Goal: Task Accomplishment & Management: Manage account settings

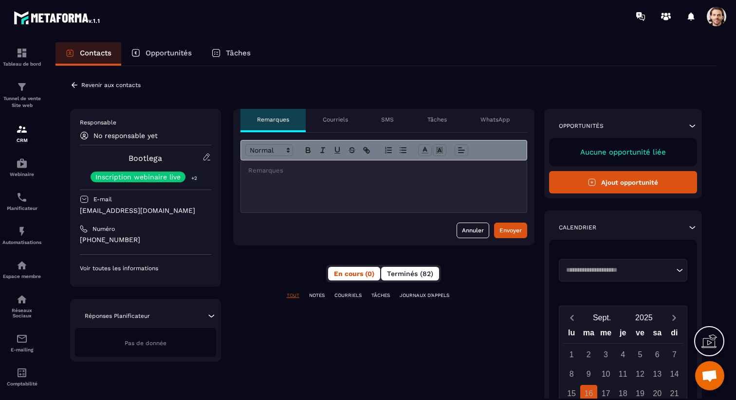
click at [426, 273] on span "Terminés (82)" at bounding box center [410, 274] width 46 height 8
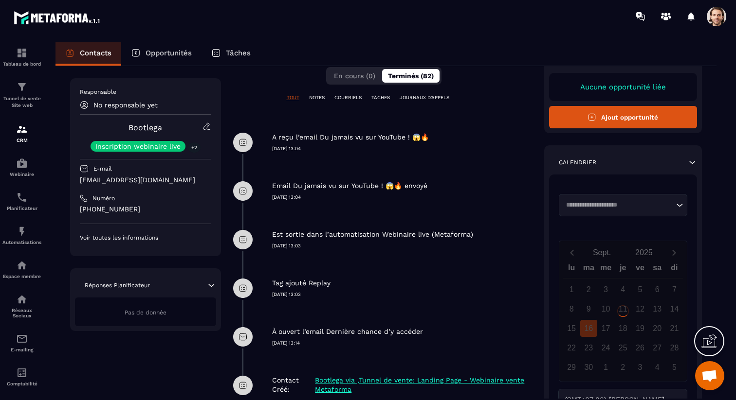
scroll to position [260, 0]
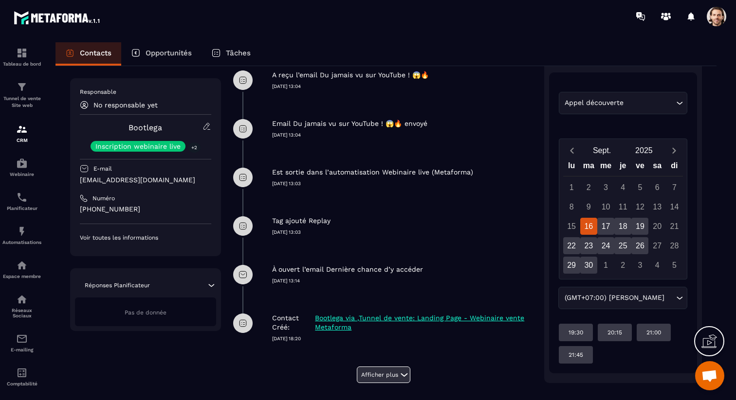
click at [391, 374] on button "Afficher plus" at bounding box center [384, 375] width 54 height 17
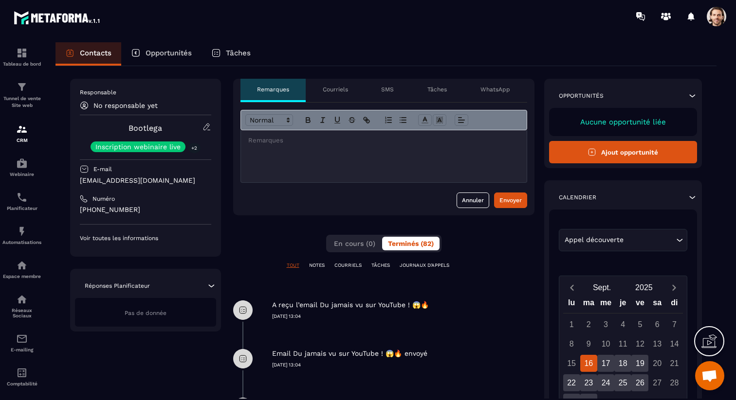
scroll to position [0, 0]
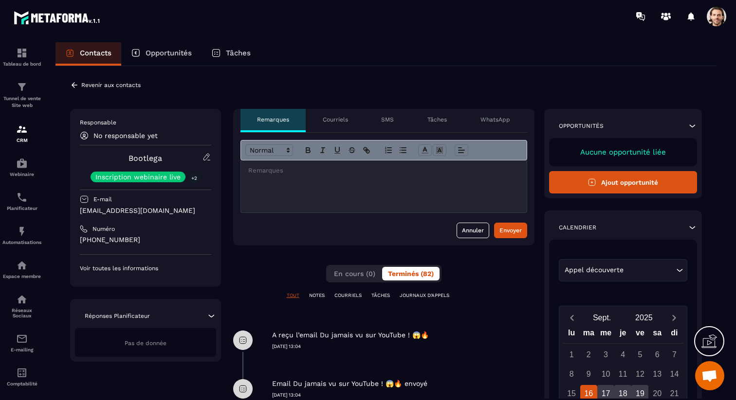
click at [75, 84] on icon at bounding box center [74, 85] width 9 height 9
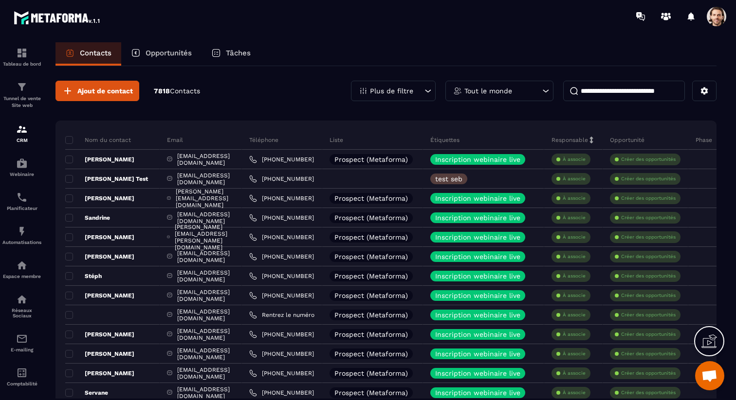
click at [405, 90] on p "Plus de filtre" at bounding box center [391, 91] width 43 height 7
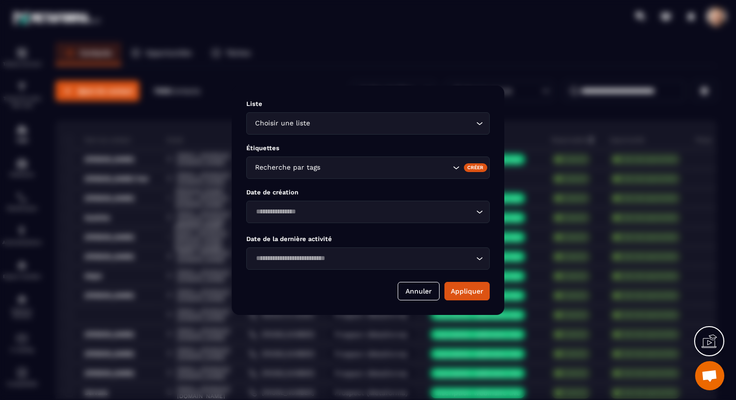
click at [420, 74] on div "Modal window" at bounding box center [368, 200] width 736 height 400
click at [425, 285] on button "Annuler" at bounding box center [418, 291] width 42 height 18
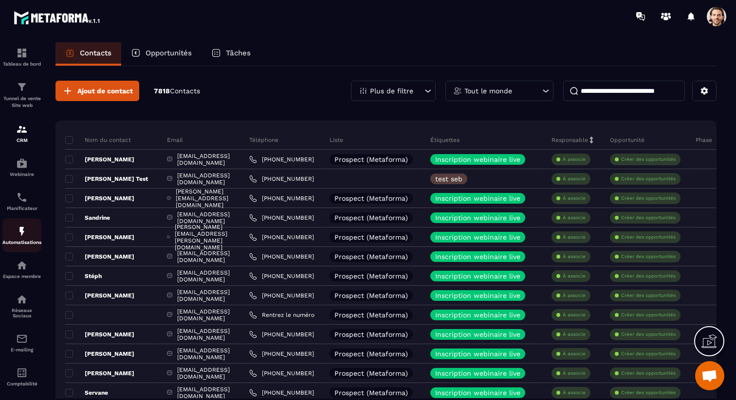
click at [29, 240] on div "Automatisations" at bounding box center [21, 235] width 39 height 19
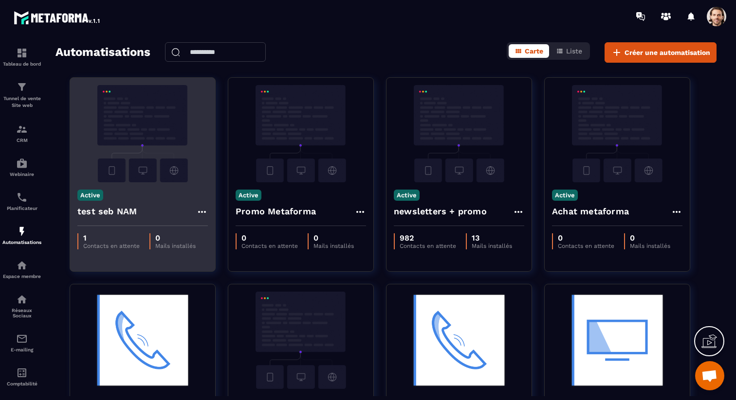
click at [124, 209] on h4 "test seb NAM" at bounding box center [106, 212] width 59 height 14
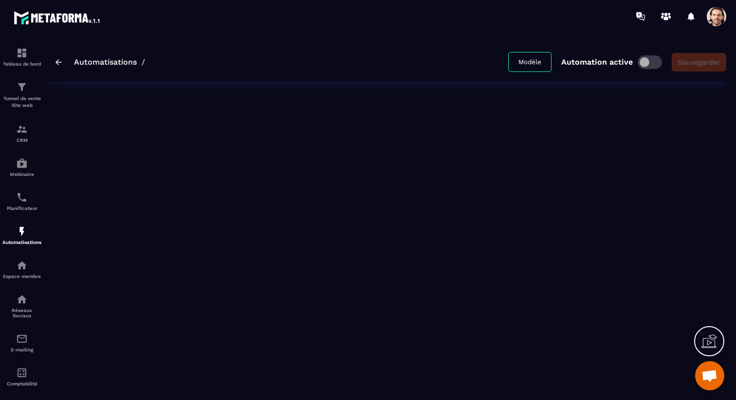
type input "**********"
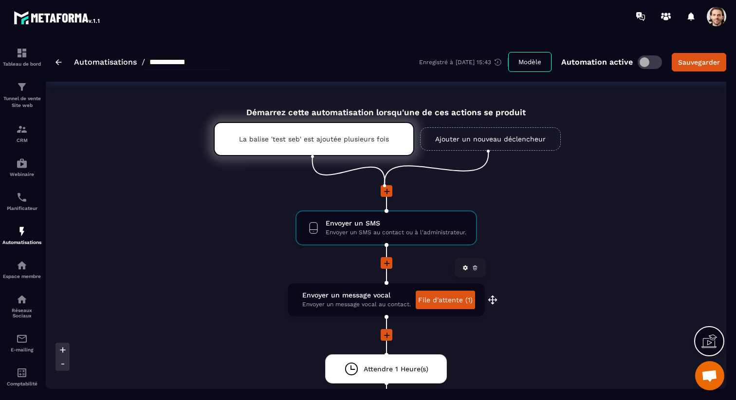
click at [462, 302] on link "File d'attente (1)" at bounding box center [444, 300] width 59 height 18
click at [719, 17] on span at bounding box center [715, 16] width 19 height 19
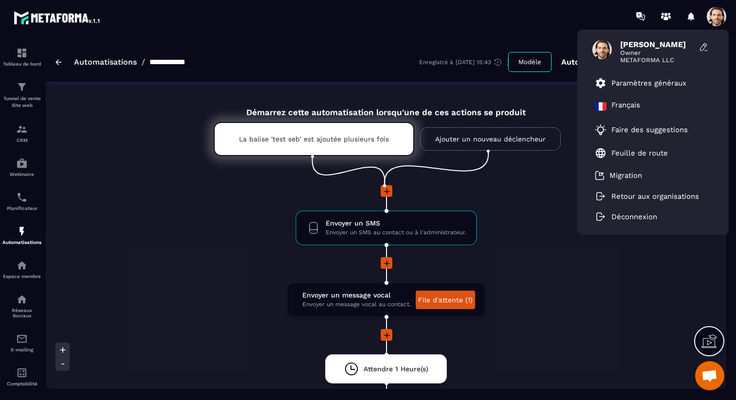
click at [165, 218] on div "Démarrez cette automatisation lorsqu'une de ces actions se produit La balise 't…" at bounding box center [386, 327] width 680 height 463
